Goal: Task Accomplishment & Management: Complete application form

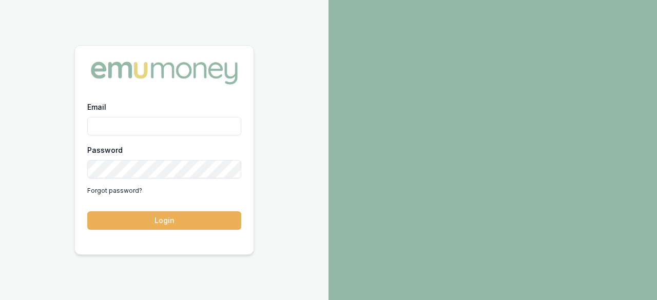
click at [168, 122] on input "Email" at bounding box center [164, 126] width 154 height 18
click at [159, 127] on input "Email" at bounding box center [164, 126] width 154 height 18
type input "ray.guan@emumoney.com.au"
drag, startPoint x: 126, startPoint y: 205, endPoint x: 138, endPoint y: 227, distance: 24.3
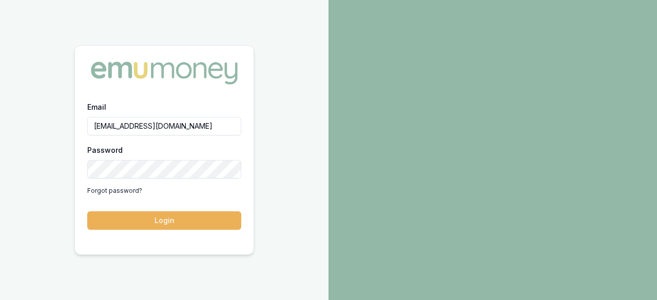
click at [136, 228] on button "Login" at bounding box center [164, 220] width 154 height 18
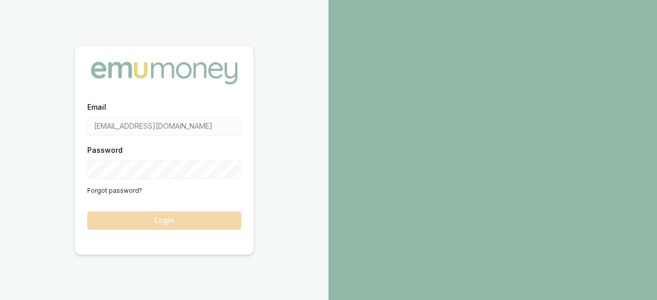
click at [139, 225] on form "Email ray.guan@emumoney.com.au Password Forgot password? Login" at bounding box center [164, 165] width 154 height 129
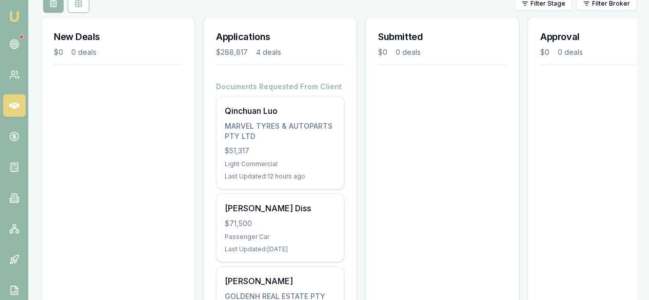
scroll to position [205, 0]
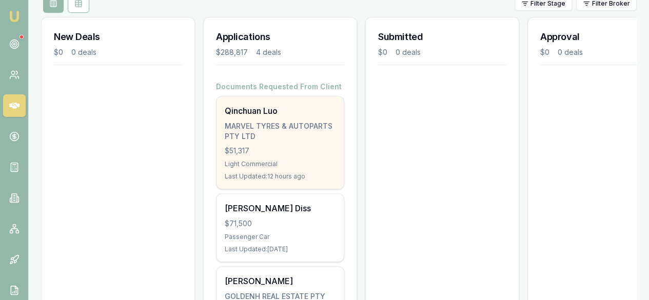
click at [302, 160] on div "Light Commercial" at bounding box center [280, 164] width 111 height 8
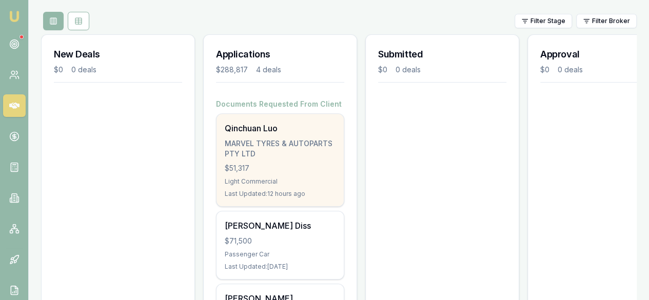
scroll to position [0, 0]
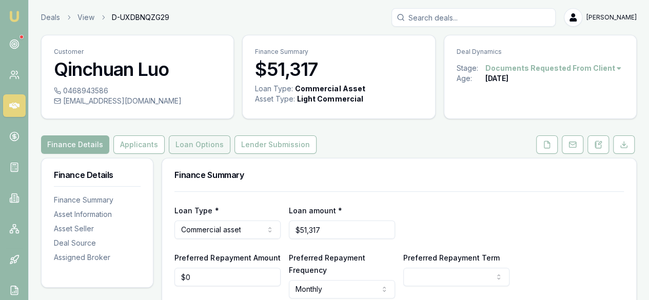
click at [206, 143] on button "Loan Options" at bounding box center [200, 144] width 62 height 18
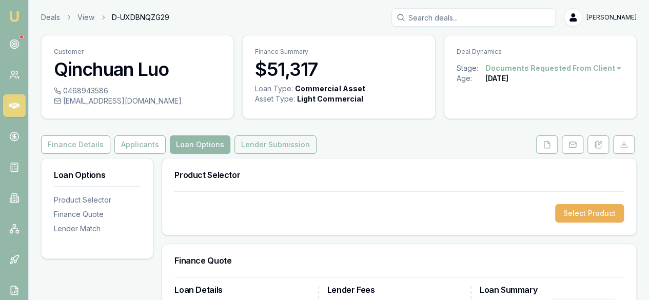
click at [244, 151] on button "Lender Submission" at bounding box center [276, 144] width 82 height 18
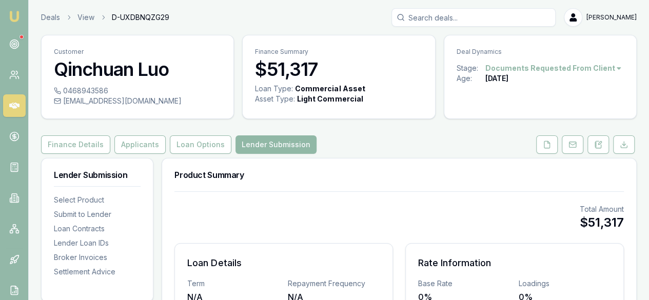
click at [244, 149] on button "Lender Submission" at bounding box center [276, 144] width 81 height 18
click at [126, 147] on button "Applicants" at bounding box center [139, 144] width 51 height 18
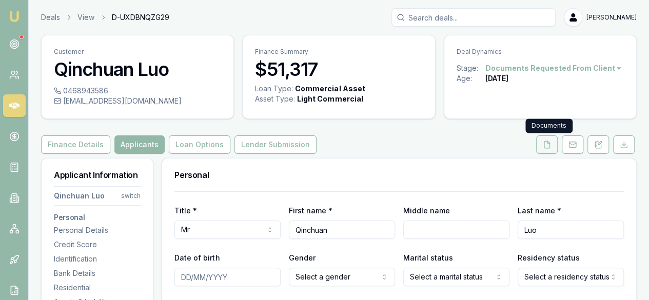
click at [552, 146] on button at bounding box center [547, 144] width 22 height 18
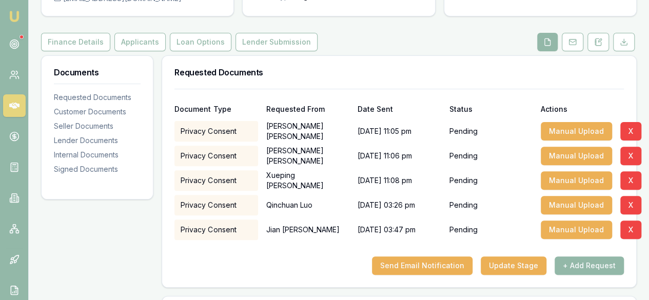
scroll to position [51, 0]
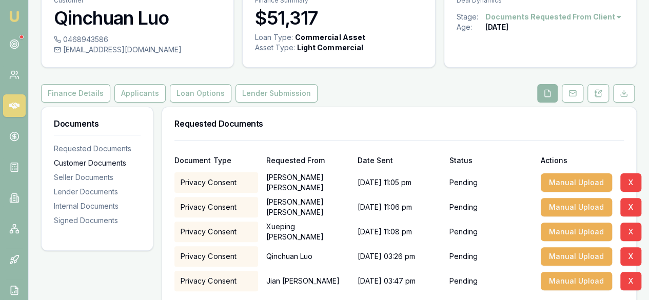
click at [125, 165] on div "Customer Documents" at bounding box center [97, 163] width 87 height 10
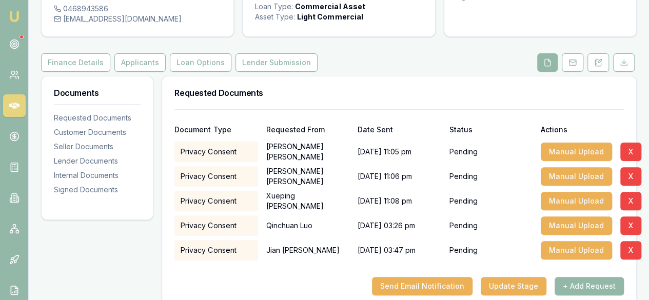
scroll to position [68, 0]
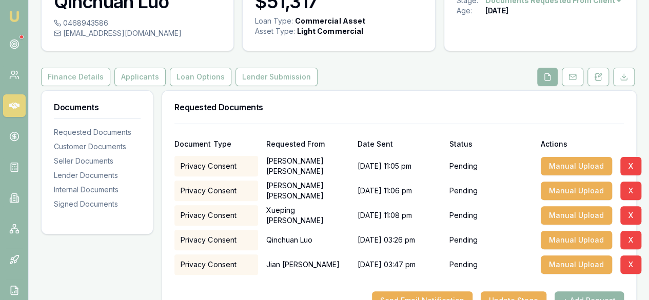
click at [235, 193] on div "Privacy Consent" at bounding box center [215, 191] width 83 height 21
drag, startPoint x: 243, startPoint y: 170, endPoint x: 217, endPoint y: 173, distance: 25.8
click at [217, 173] on div "Privacy Consent" at bounding box center [215, 166] width 83 height 21
click at [225, 167] on div "Privacy Consent" at bounding box center [215, 166] width 83 height 21
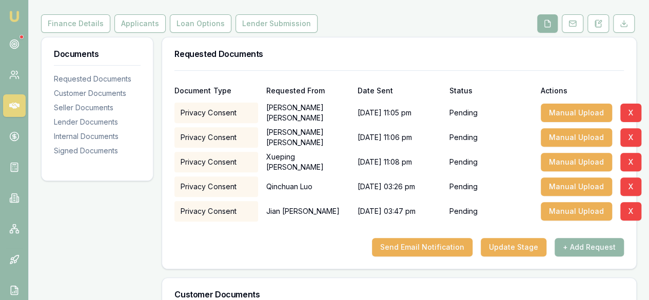
scroll to position [119, 0]
